Goal: Task Accomplishment & Management: Manage account settings

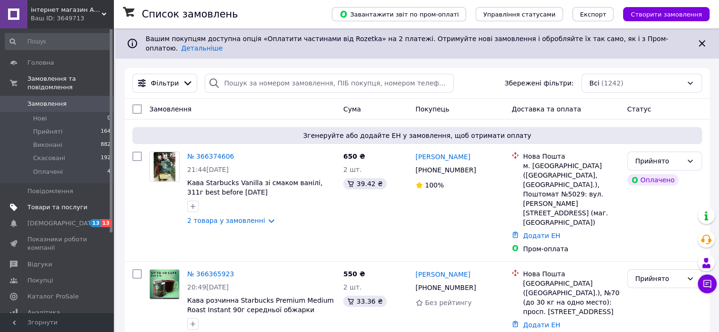
click at [49, 203] on span "Товари та послуги" at bounding box center [57, 207] width 60 height 9
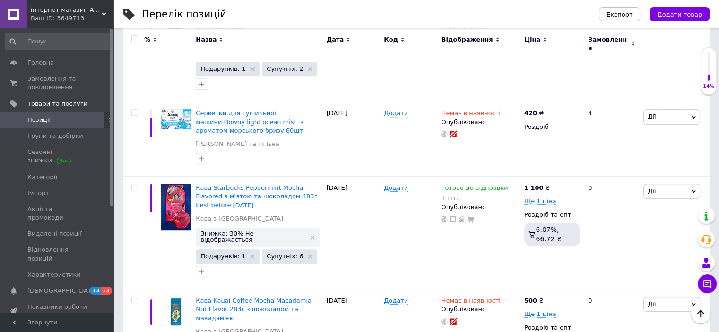
scroll to position [575, 0]
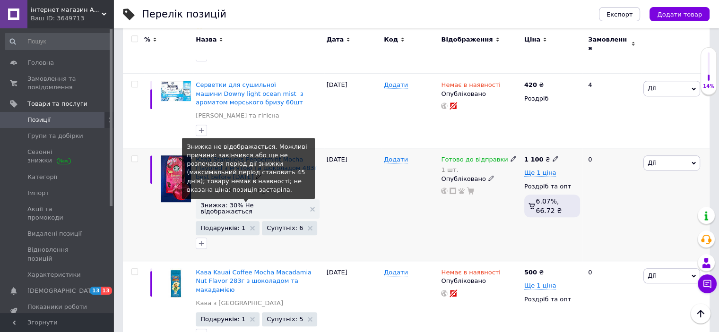
click at [276, 202] on span "Знижка: 30% Не відображається" at bounding box center [252, 208] width 104 height 12
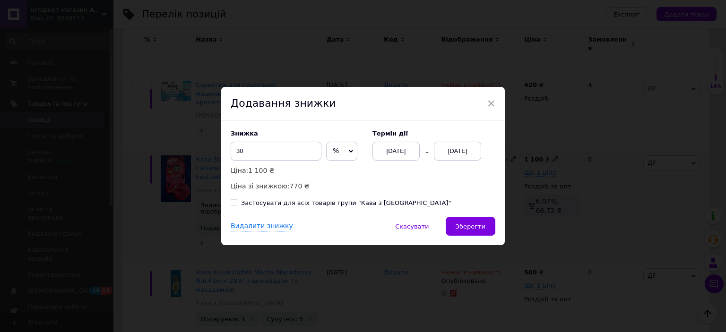
click at [448, 148] on div "[DATE]" at bounding box center [457, 151] width 47 height 19
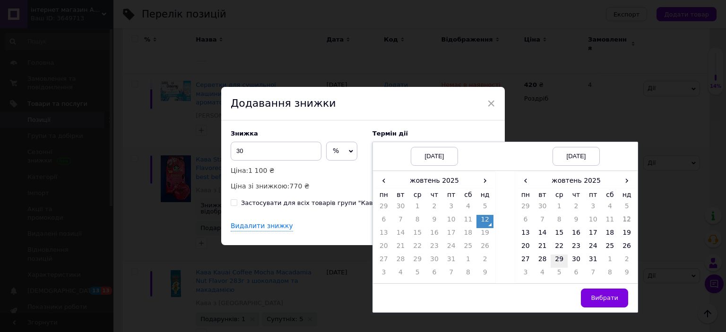
click at [561, 259] on td "29" at bounding box center [559, 261] width 17 height 13
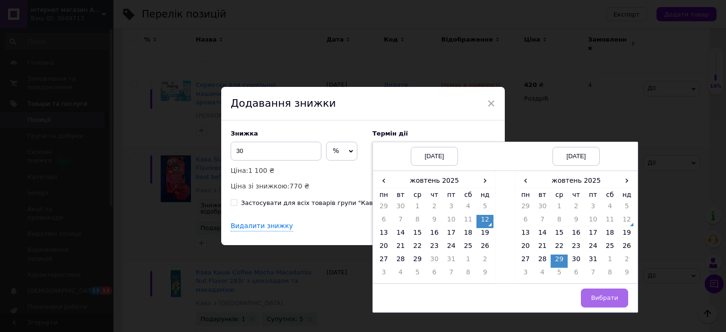
click at [615, 304] on button "Вибрати" at bounding box center [604, 298] width 47 height 19
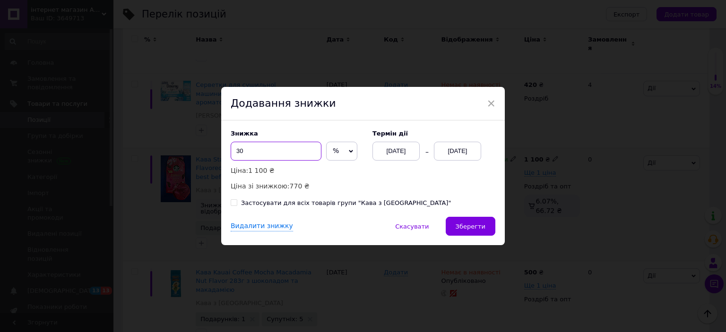
click at [251, 151] on input "30" at bounding box center [276, 151] width 91 height 19
type input "3"
type input "20"
click at [465, 228] on span "Зберегти" at bounding box center [471, 226] width 30 height 7
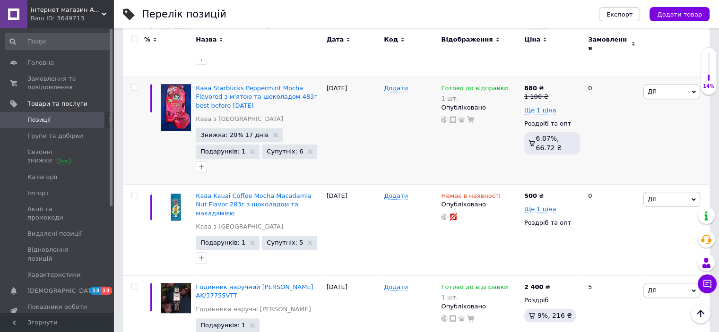
scroll to position [654, 0]
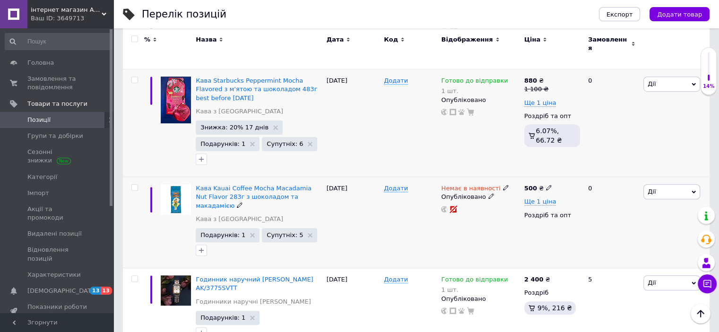
click at [503, 185] on icon at bounding box center [506, 188] width 6 height 6
click at [538, 216] on li "Готово до відправки" at bounding box center [555, 222] width 90 height 13
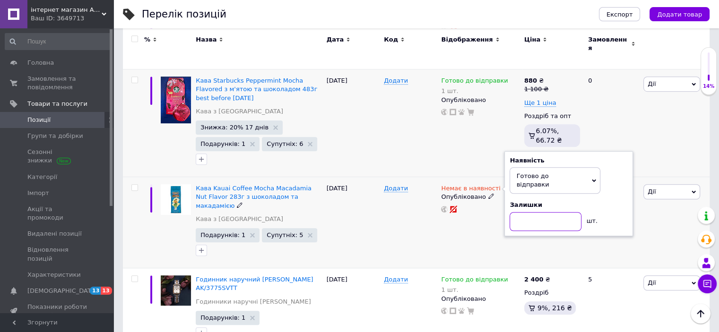
click at [537, 212] on input at bounding box center [546, 221] width 72 height 19
type input "7"
click at [528, 204] on div "500 ₴ Ще 1 ціна Роздріб та опт" at bounding box center [552, 222] width 61 height 91
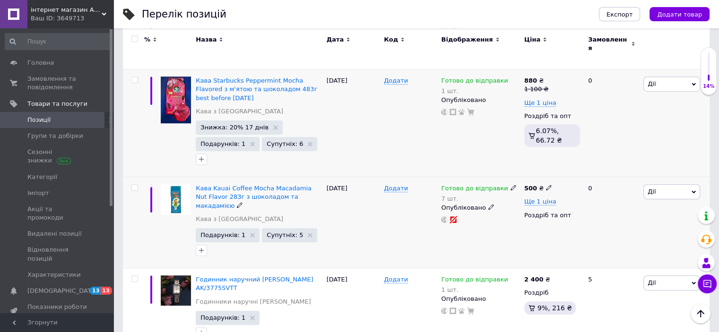
click at [546, 185] on use at bounding box center [548, 187] width 5 height 5
type input "550"
click at [535, 197] on div "500 ₴ Ціна 550 Валюта ₴ $ EUR CHF GBP ¥ PLN ₸ MDL HUF KGS CNY TRY KRW lei Ще 1 …" at bounding box center [552, 222] width 61 height 91
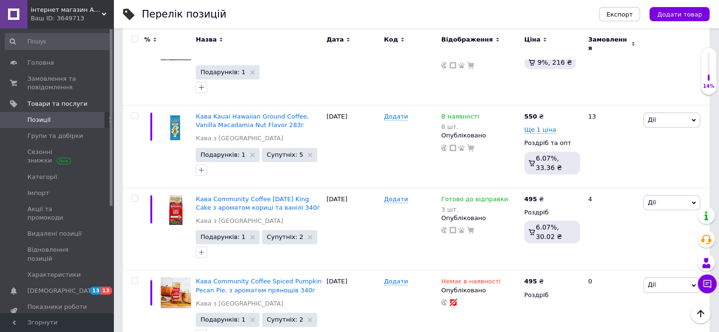
scroll to position [908, 0]
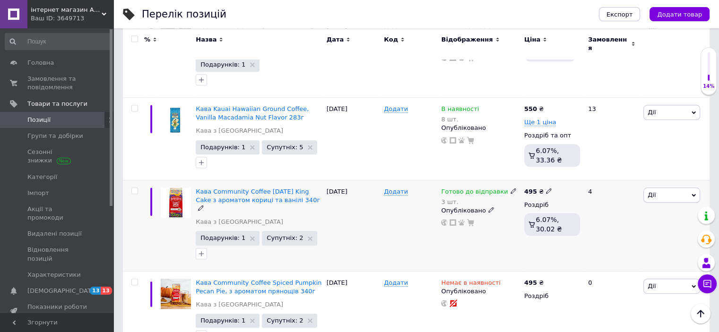
click at [501, 188] on div "Готово до відправки" at bounding box center [478, 192] width 75 height 9
click at [544, 219] on li "Немає в наявності" at bounding box center [562, 225] width 90 height 13
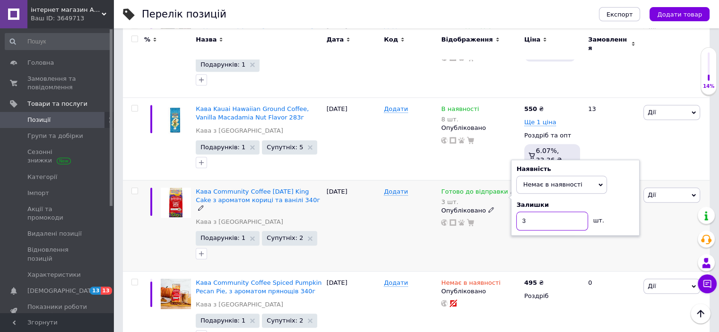
click at [544, 212] on input "3" at bounding box center [552, 221] width 72 height 19
click at [522, 187] on div "495 ₴ Роздріб 6.07%, 30.02 ₴" at bounding box center [552, 225] width 61 height 91
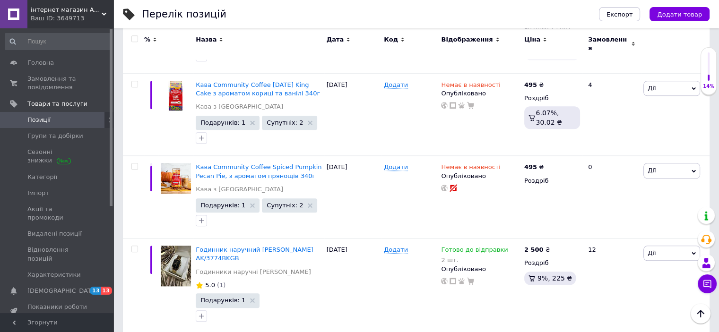
scroll to position [1027, 0]
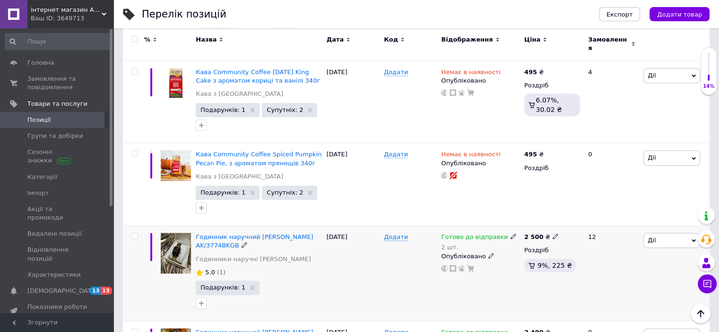
click at [510, 234] on icon at bounding box center [513, 237] width 6 height 6
drag, startPoint x: 620, startPoint y: 204, endPoint x: 529, endPoint y: 220, distance: 92.6
click at [529, 255] on div "Залишки 2 шт." at bounding box center [575, 270] width 118 height 30
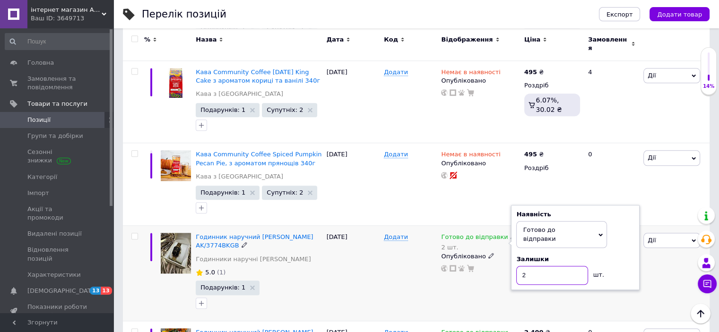
click at [529, 266] on input "2" at bounding box center [552, 275] width 72 height 19
type input "1"
click at [524, 233] on div "2 500 ₴ Роздріб 9%, 225 ₴" at bounding box center [552, 273] width 61 height 95
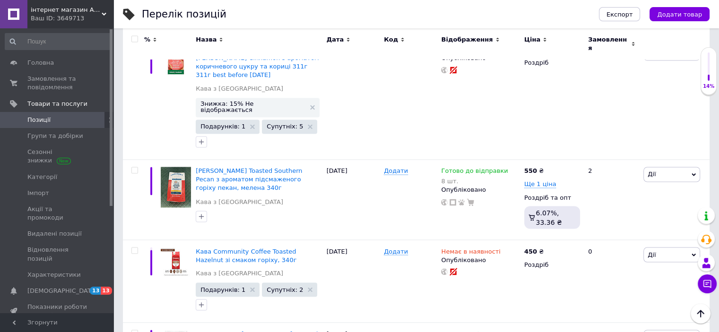
scroll to position [1634, 0]
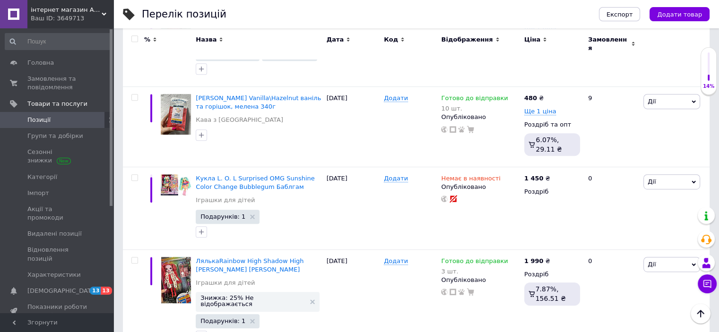
scroll to position [176, 0]
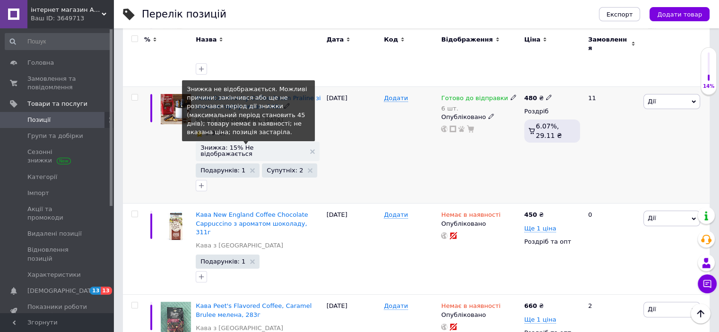
click at [256, 145] on span "Знижка: 15% Не відображається" at bounding box center [252, 151] width 104 height 12
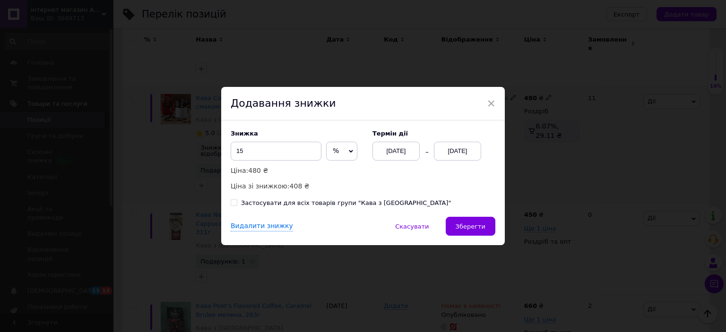
click at [448, 151] on div "[DATE]" at bounding box center [457, 151] width 47 height 19
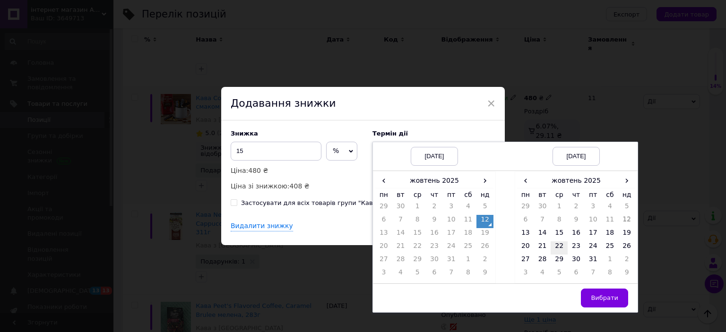
click at [555, 248] on td "22" at bounding box center [559, 248] width 17 height 13
click at [610, 299] on span "Вибрати" at bounding box center [604, 297] width 27 height 7
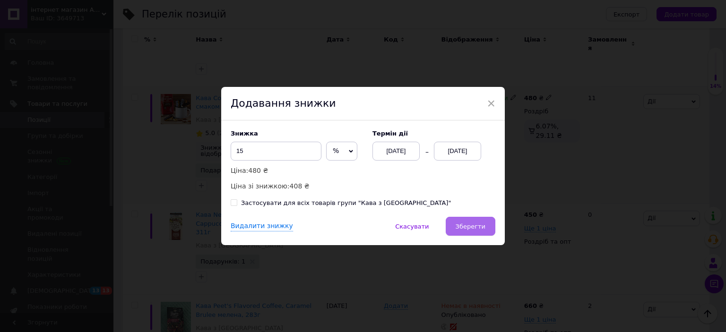
click at [480, 229] on span "Зберегти" at bounding box center [471, 226] width 30 height 7
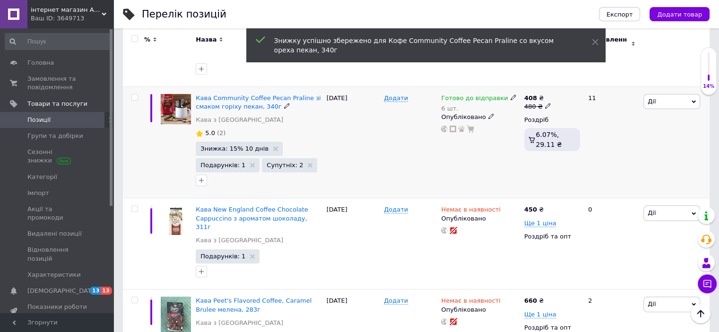
click at [510, 95] on icon at bounding box center [513, 98] width 6 height 6
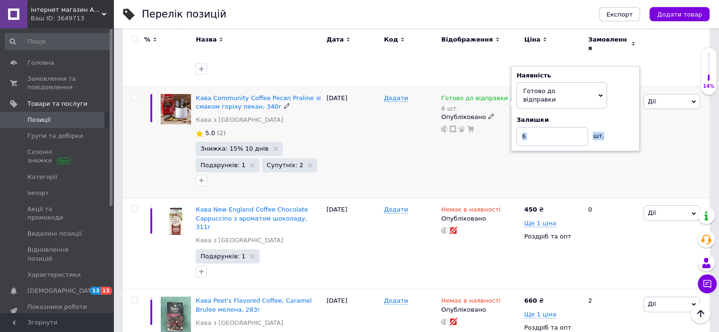
drag, startPoint x: 620, startPoint y: 125, endPoint x: 542, endPoint y: 124, distance: 78.0
click at [542, 124] on div "Залишки 6 шт." at bounding box center [575, 131] width 118 height 30
click at [542, 127] on input "6" at bounding box center [552, 136] width 72 height 19
type input "4"
type input "3"
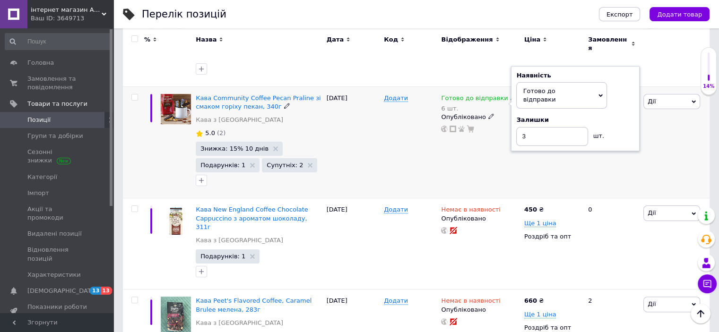
click at [522, 153] on div "408 ₴ 480 ₴ Роздріб 6.07%, 29.11 ₴" at bounding box center [552, 143] width 61 height 112
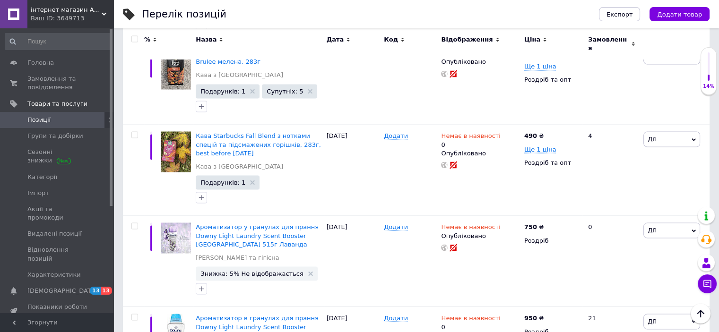
scroll to position [1730, 0]
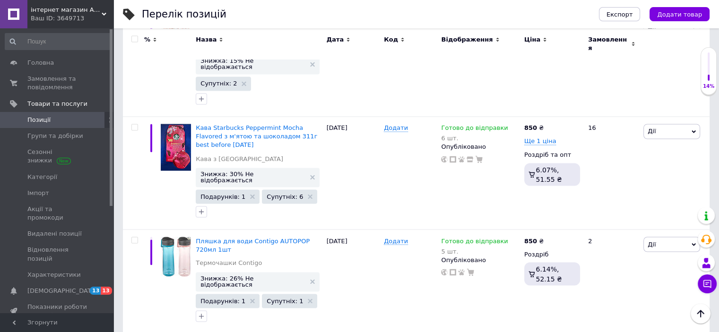
scroll to position [1686, 0]
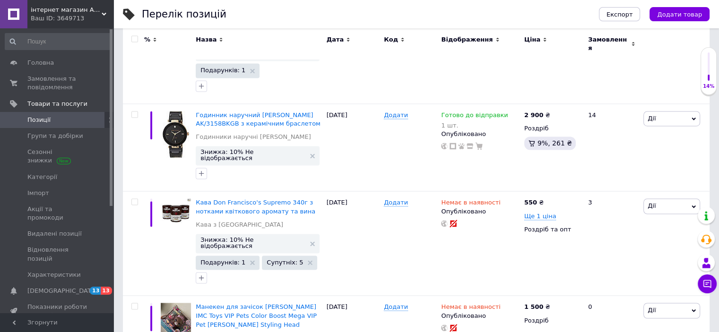
scroll to position [1745, 0]
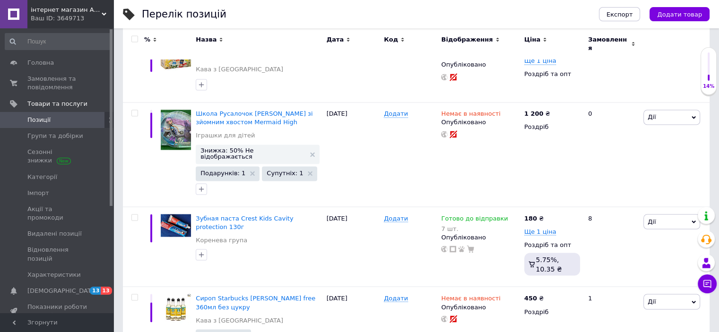
scroll to position [1622, 0]
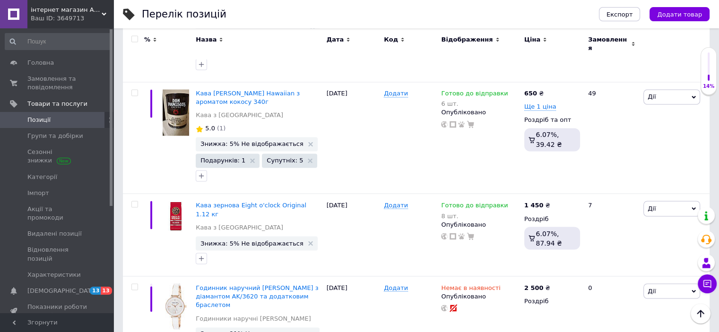
scroll to position [1623, 0]
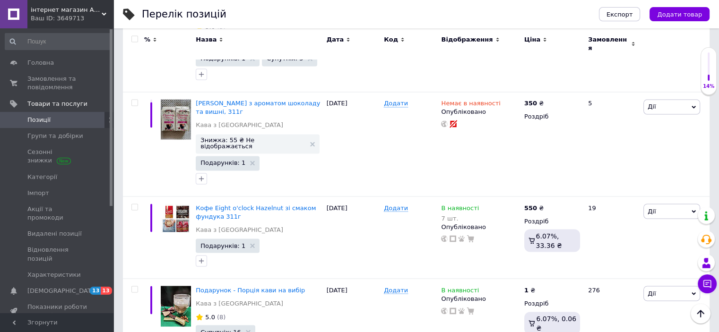
type input "2"
click at [593, 279] on div "276" at bounding box center [611, 322] width 59 height 87
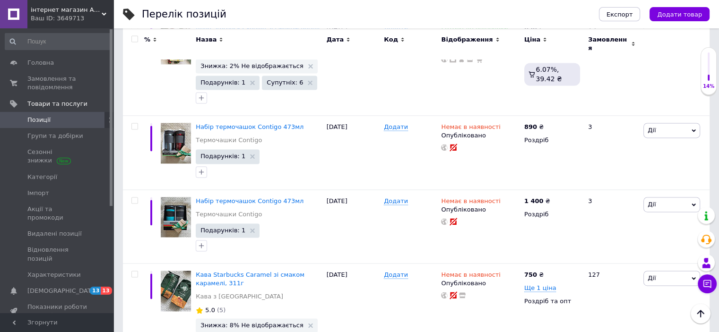
scroll to position [1333, 0]
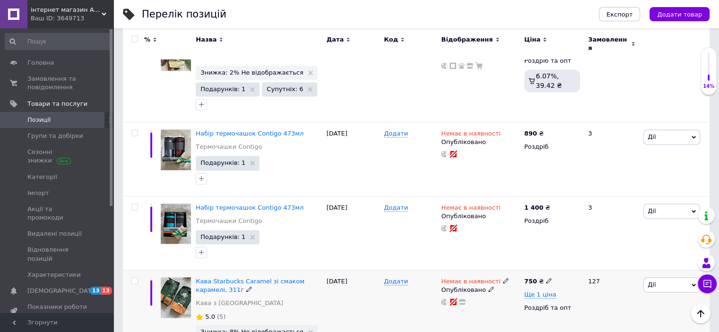
click at [503, 278] on icon at bounding box center [506, 281] width 6 height 6
click at [525, 309] on li "Готово до відправки" at bounding box center [555, 315] width 90 height 13
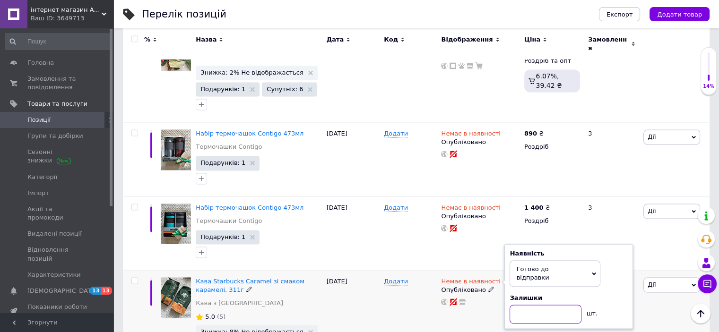
click at [529, 305] on input at bounding box center [546, 314] width 72 height 19
type input "6"
click at [537, 280] on div "750 ₴ Ще 1 ціна Роздріб та опт" at bounding box center [552, 326] width 61 height 112
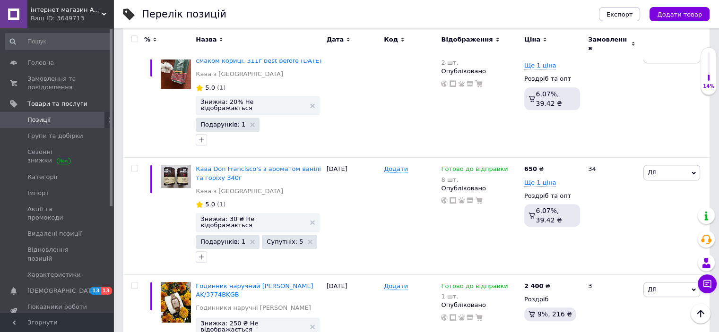
scroll to position [170, 0]
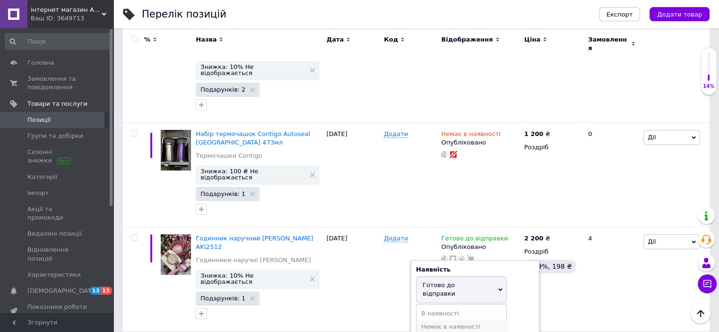
click at [484, 320] on li "Немає в наявності" at bounding box center [461, 326] width 90 height 13
click at [485, 313] on input "2" at bounding box center [452, 322] width 72 height 19
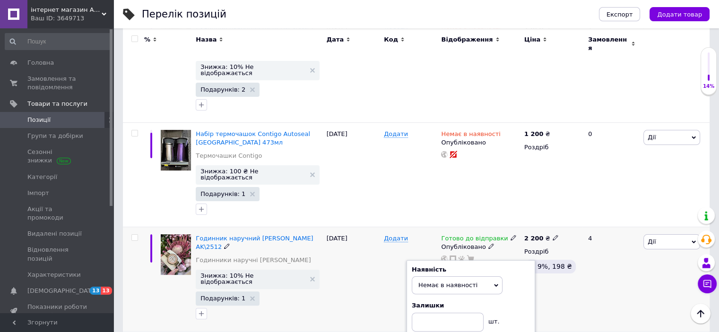
click at [582, 280] on div "4" at bounding box center [611, 279] width 59 height 104
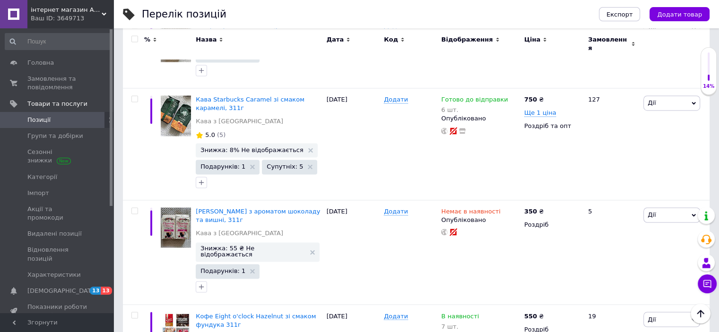
scroll to position [1791, 0]
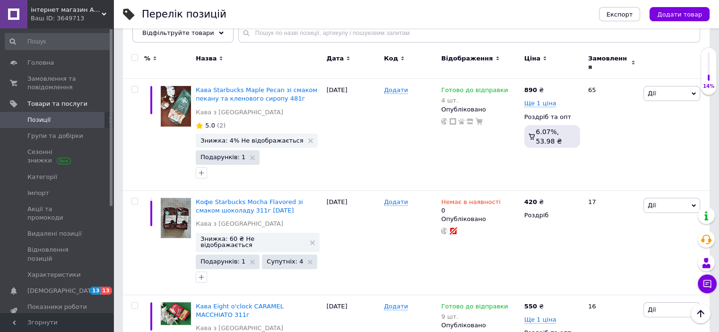
scroll to position [46, 0]
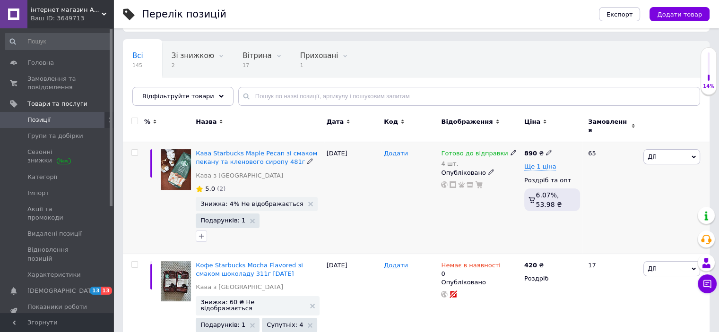
click at [510, 150] on use at bounding box center [512, 152] width 5 height 5
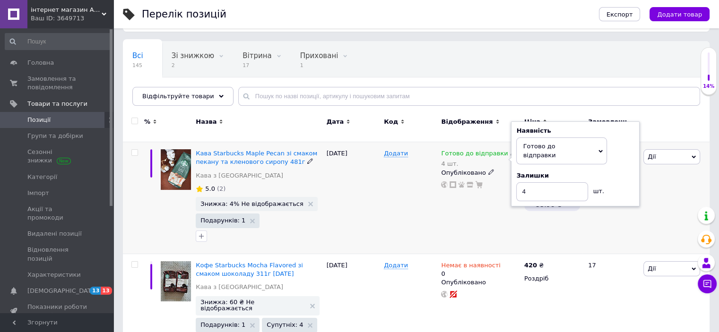
drag, startPoint x: 613, startPoint y: 163, endPoint x: 565, endPoint y: 172, distance: 48.0
click at [565, 172] on div "Залишки 4 шт." at bounding box center [575, 187] width 118 height 30
click at [565, 182] on input "4" at bounding box center [552, 191] width 72 height 19
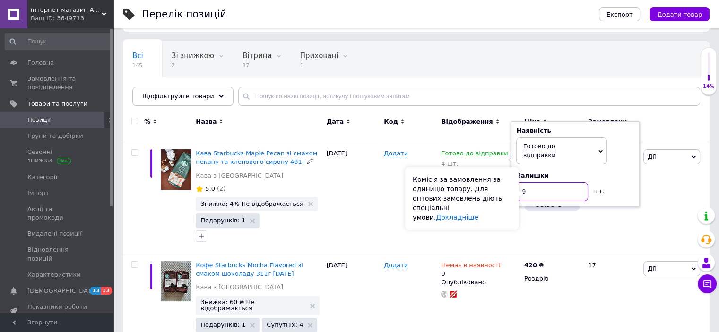
type input "9"
click at [479, 204] on div "Комісія за замовлення за одиницю товару. Для оптових замовлень діють спеціальні…" at bounding box center [461, 198] width 113 height 62
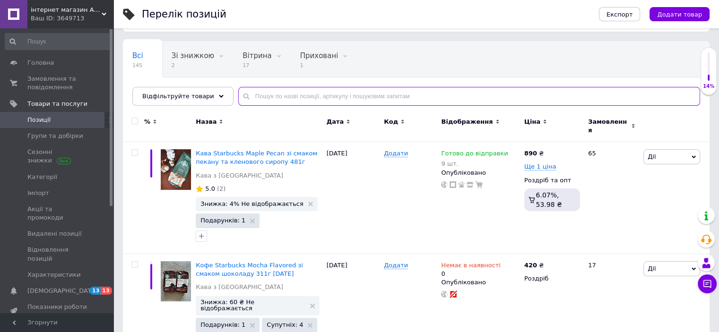
click at [370, 92] on input "text" at bounding box center [469, 96] width 462 height 19
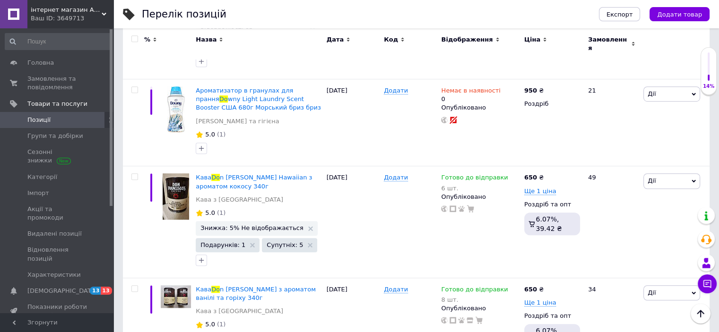
scroll to position [651, 0]
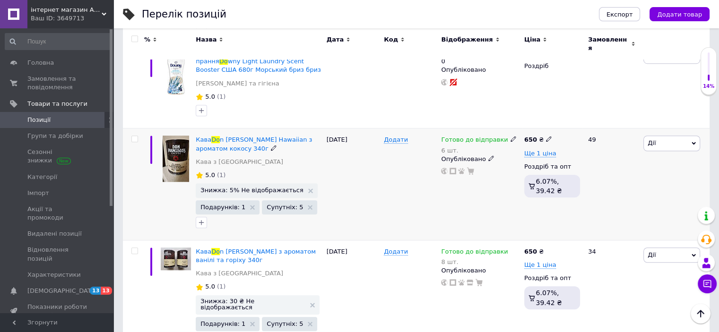
type input "do"
click at [510, 136] on icon at bounding box center [513, 139] width 6 height 6
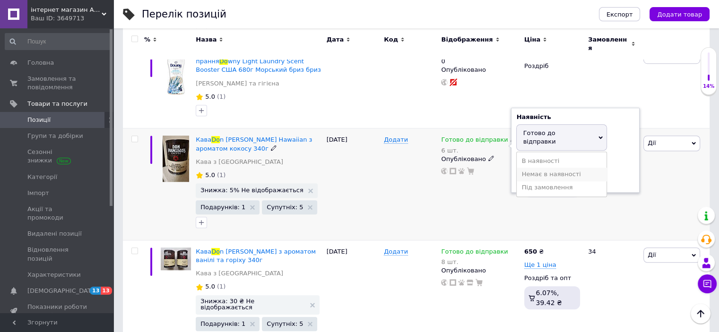
click at [550, 168] on li "Немає в наявності" at bounding box center [562, 174] width 90 height 13
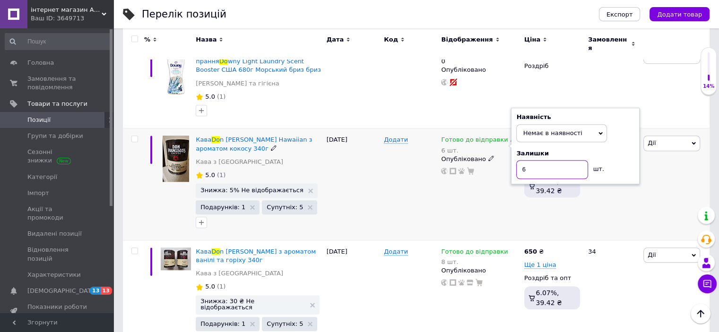
click at [550, 160] on input "6" at bounding box center [552, 169] width 72 height 19
click at [485, 170] on div "Готово до відправки 6 шт. Наявність Немає в наявності В наявності Під замовленн…" at bounding box center [480, 185] width 83 height 112
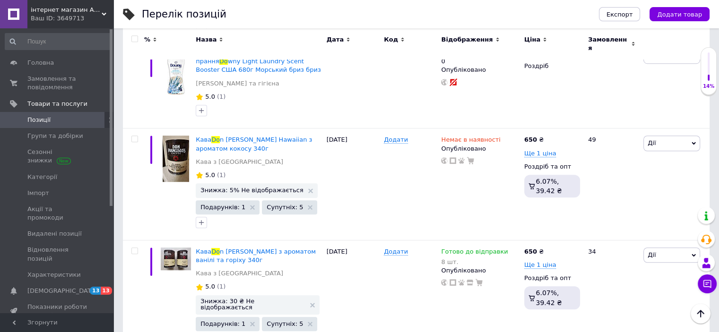
scroll to position [942, 0]
